Goal: Find specific page/section: Find specific page/section

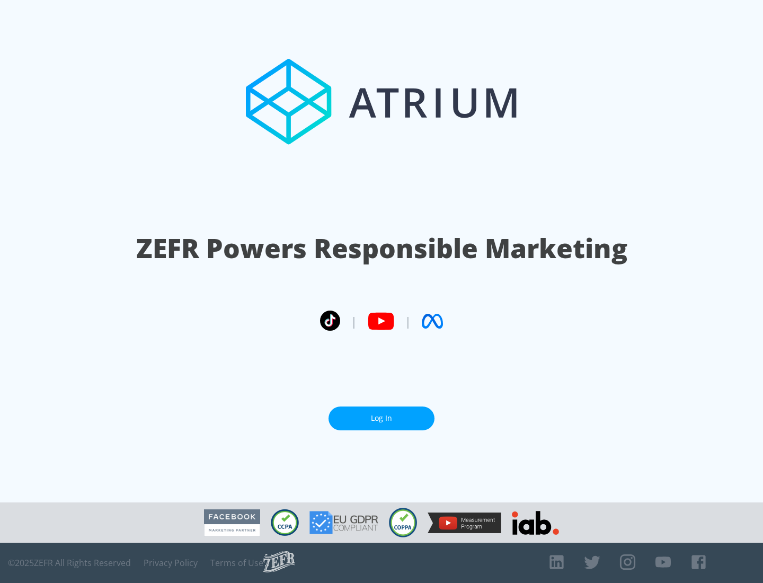
click at [382, 418] on link "Log In" at bounding box center [382, 419] width 106 height 24
